Goal: Find specific page/section

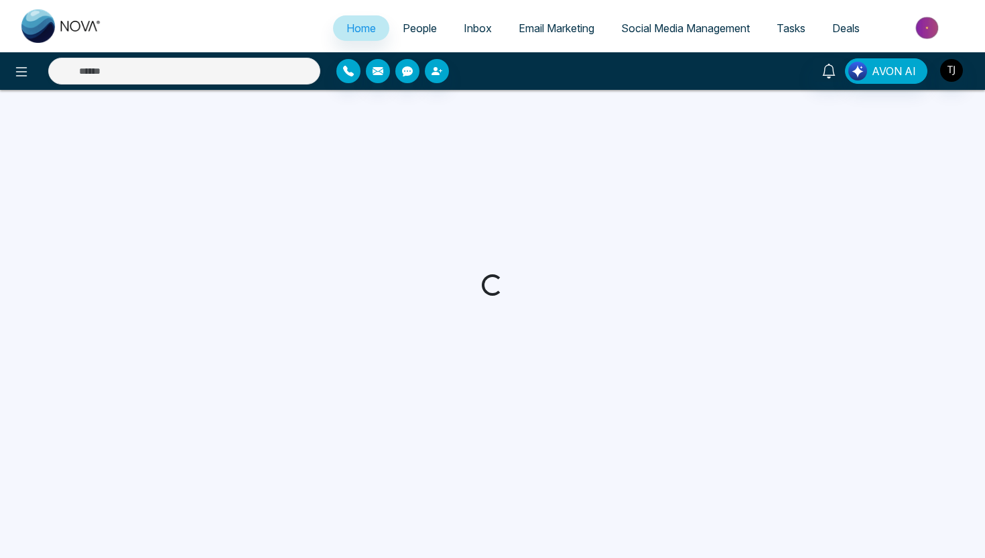
select select "*"
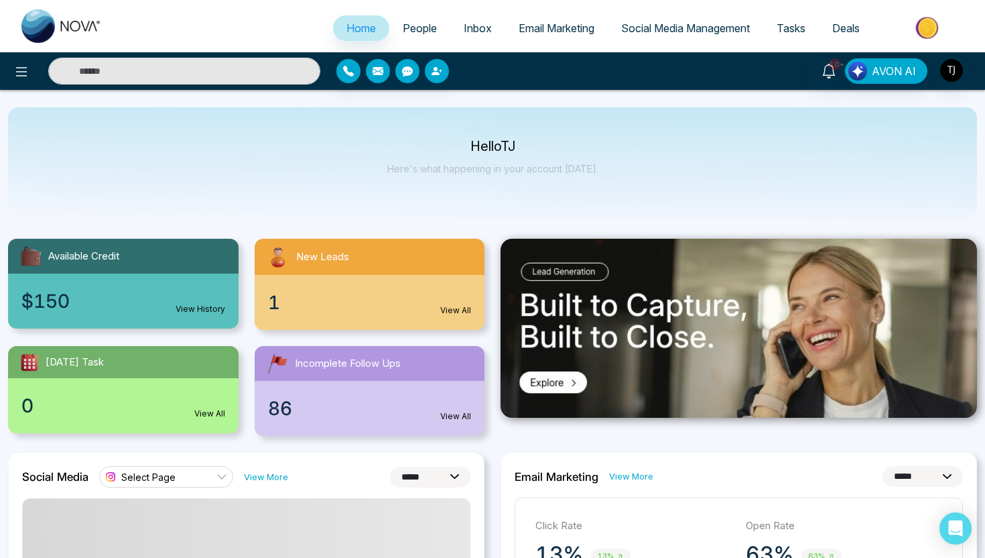
click at [417, 29] on span "People" at bounding box center [420, 27] width 34 height 13
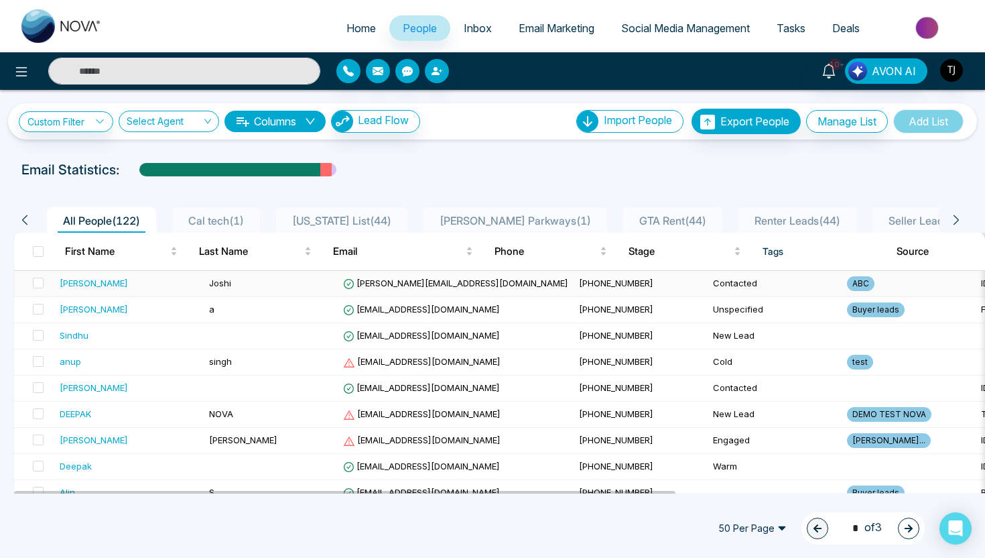
click at [314, 286] on td "Joshi" at bounding box center [271, 284] width 134 height 26
